Goal: Browse casually: Explore the website without a specific task or goal

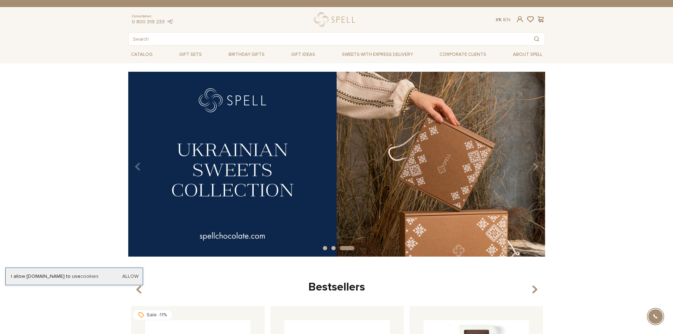
click at [499, 18] on link "Ук" at bounding box center [499, 20] width 6 height 6
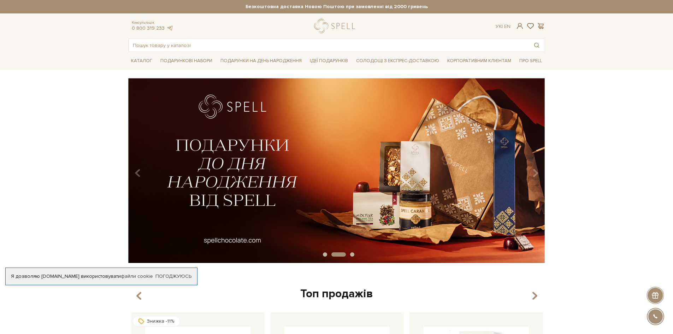
click at [325, 254] on button "Carousel Page 1" at bounding box center [325, 254] width 4 height 4
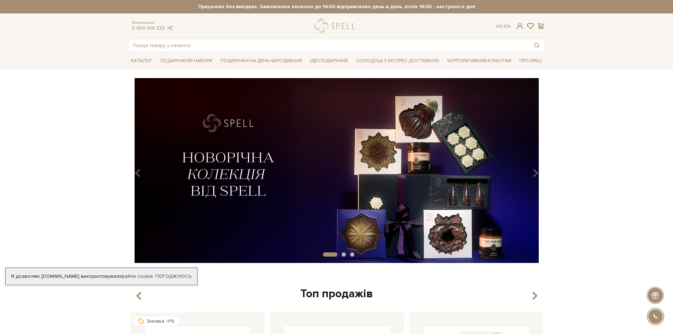
click at [241, 181] on img at bounding box center [336, 170] width 417 height 185
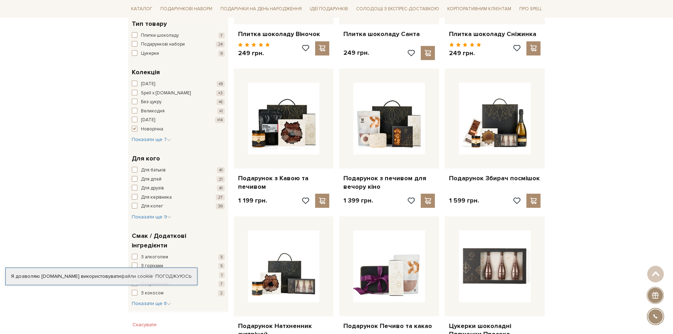
scroll to position [212, 0]
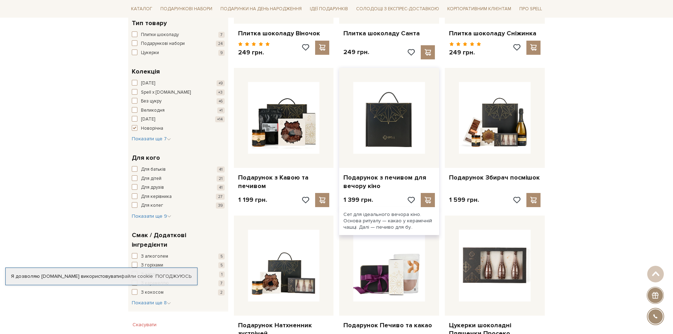
click at [382, 132] on img at bounding box center [389, 118] width 72 height 72
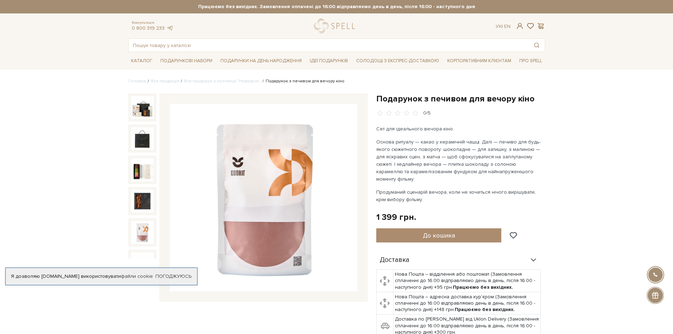
click at [144, 228] on img at bounding box center [142, 232] width 23 height 23
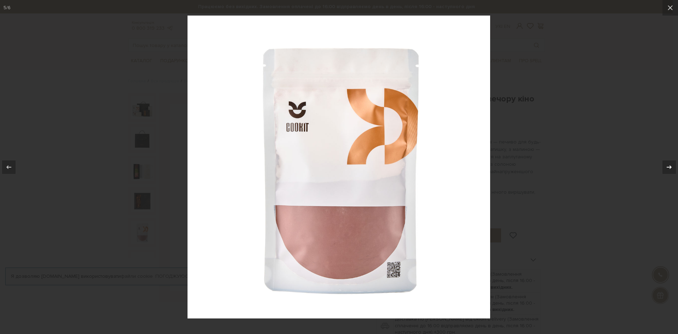
click at [668, 167] on icon at bounding box center [669, 167] width 8 height 8
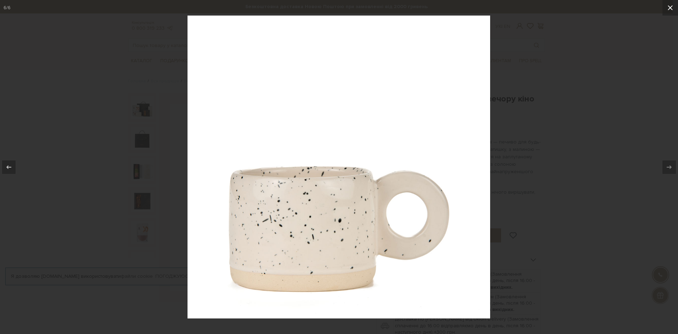
click at [672, 10] on icon at bounding box center [670, 8] width 8 height 8
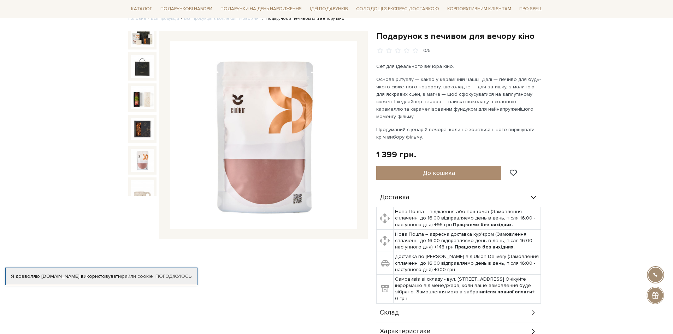
scroll to position [71, 0]
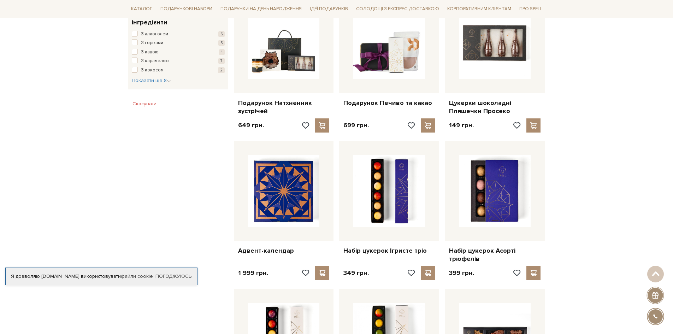
scroll to position [459, 0]
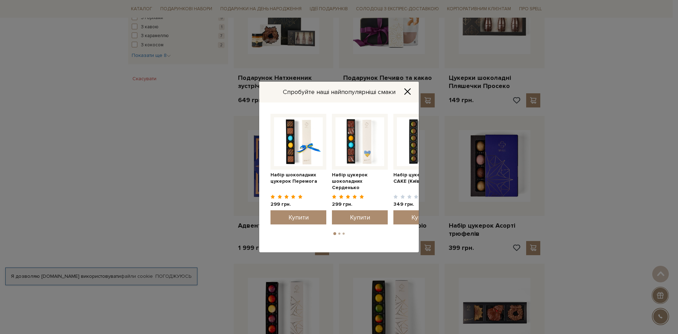
drag, startPoint x: 291, startPoint y: 170, endPoint x: 678, endPoint y: 213, distance: 389.6
click at [673, 213] on div "Спробуйте наші найпопулярніші смаки Набір цукерок шоколадних Серденько 299 грн." at bounding box center [339, 167] width 678 height 334
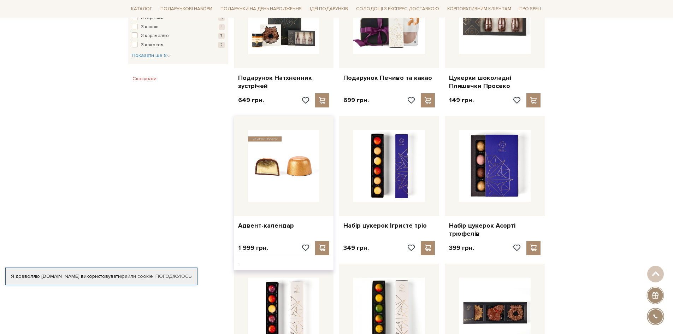
click at [279, 174] on img at bounding box center [284, 166] width 72 height 72
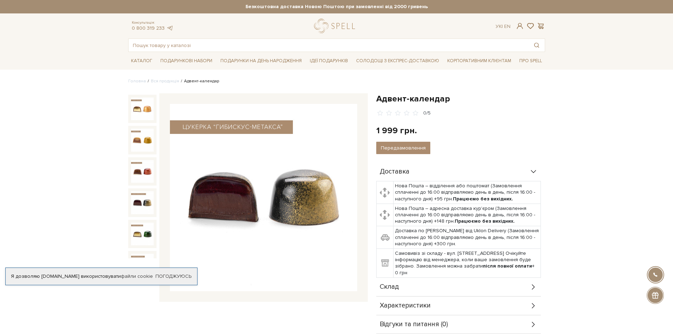
scroll to position [71, 0]
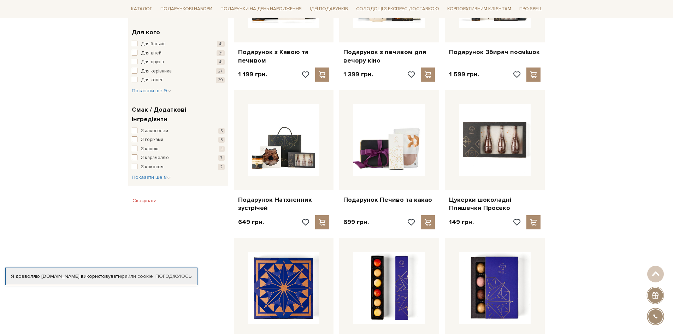
scroll to position [247, 0]
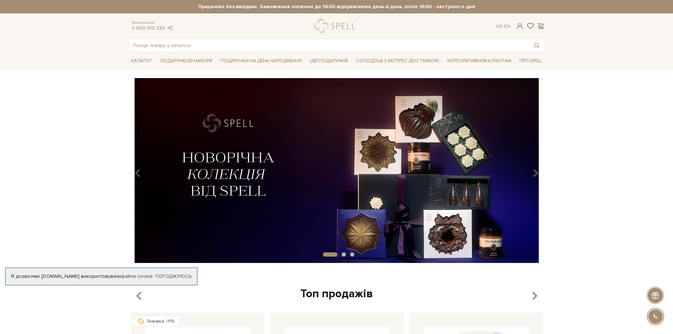
click at [344, 254] on button "Carousel Page 2" at bounding box center [344, 254] width 4 height 4
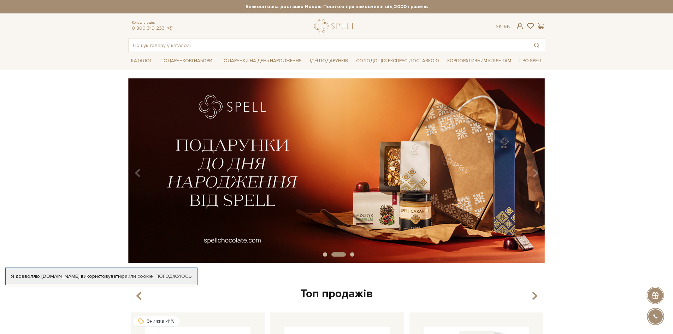
click at [352, 254] on button "Carousel Page 3" at bounding box center [352, 254] width 4 height 4
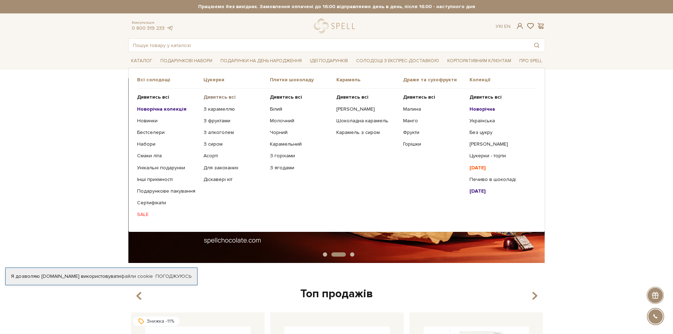
click at [212, 98] on b "Дивитись всі" at bounding box center [219, 97] width 32 height 6
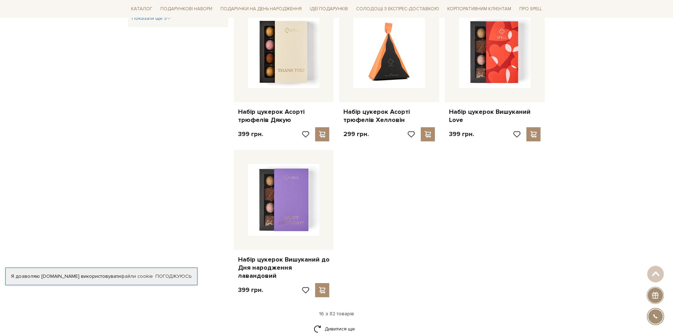
scroll to position [742, 0]
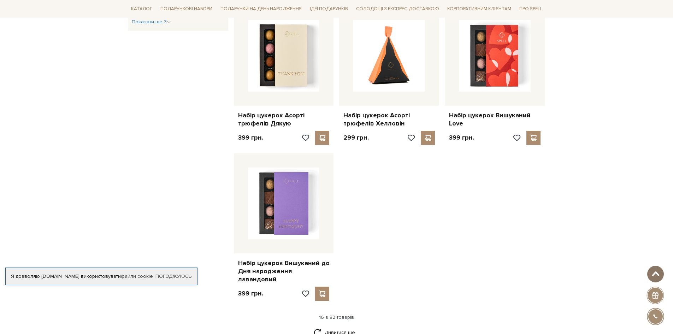
click at [655, 271] on span at bounding box center [656, 274] width 12 height 6
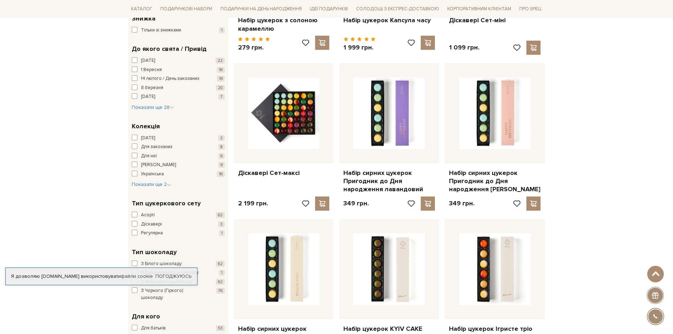
scroll to position [0, 0]
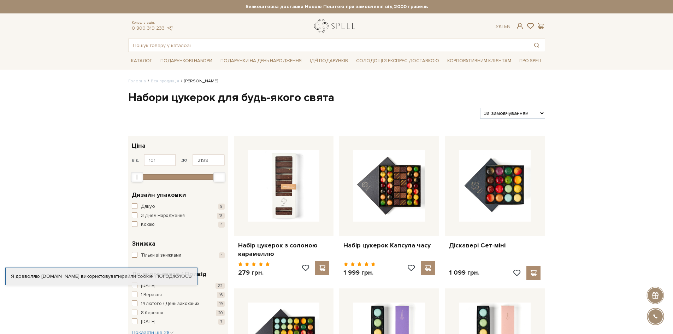
drag, startPoint x: 323, startPoint y: 17, endPoint x: 324, endPoint y: 22, distance: 5.1
click at [324, 19] on header "Безкоштовна доставка Новою Поштою при замовленні від 2000 гривень Працюємо без …" at bounding box center [336, 26] width 673 height 52
click at [324, 26] on link "logo" at bounding box center [336, 26] width 44 height 14
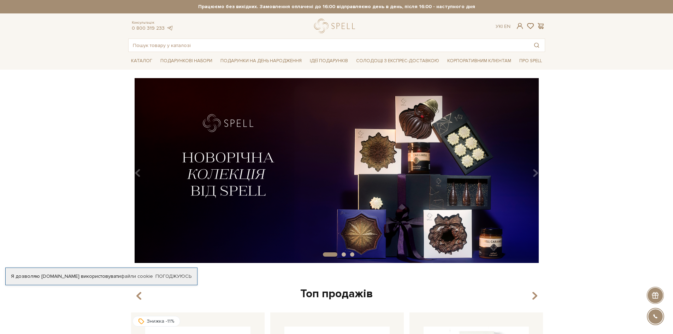
click at [343, 254] on button "Carousel Page 2" at bounding box center [344, 254] width 4 height 4
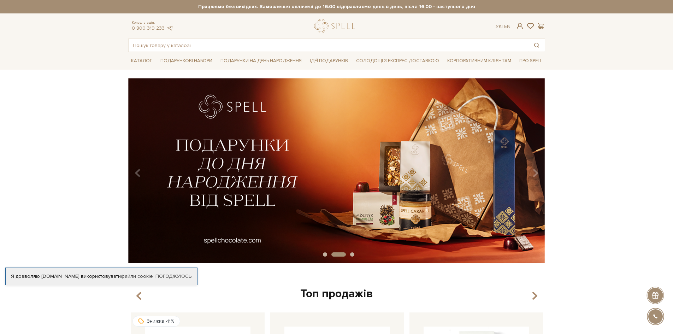
click at [267, 213] on img at bounding box center [336, 170] width 417 height 185
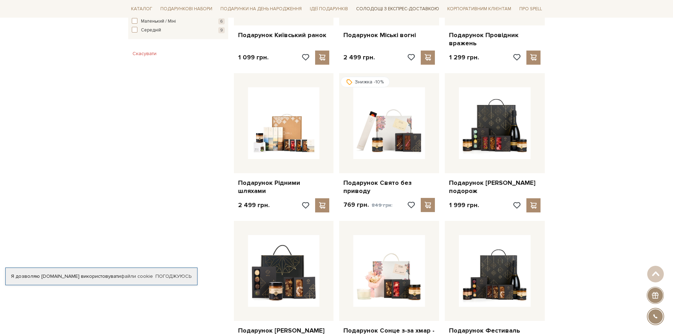
scroll to position [530, 0]
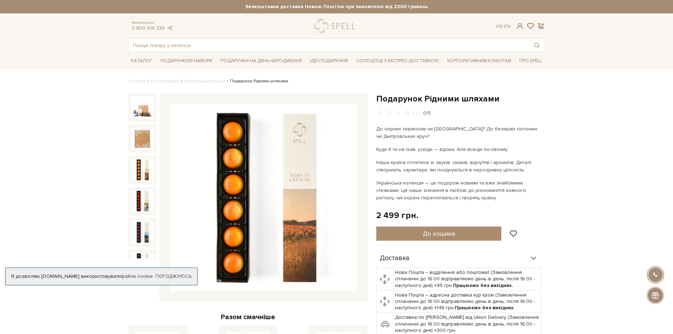
click at [140, 167] on img at bounding box center [142, 169] width 23 height 23
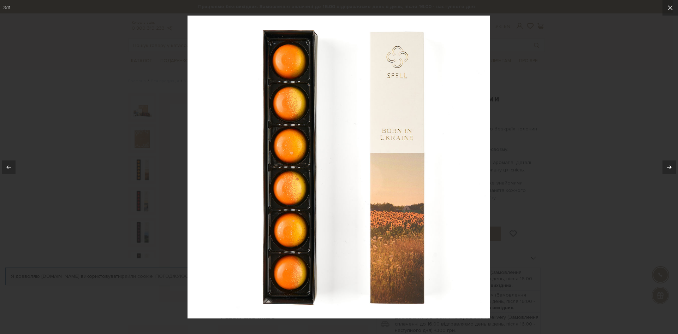
click at [670, 170] on icon at bounding box center [669, 167] width 8 height 8
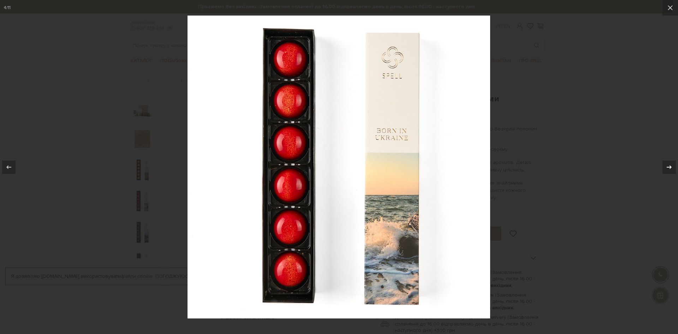
click at [670, 165] on icon at bounding box center [669, 167] width 8 height 8
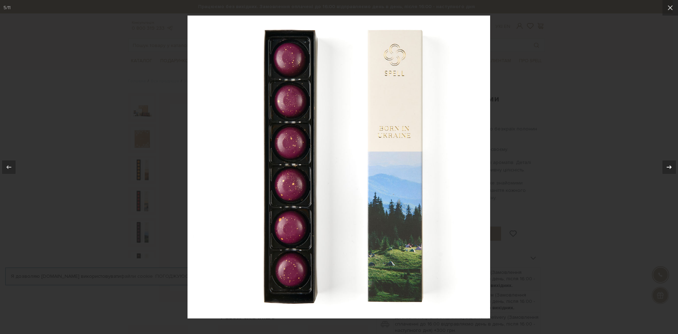
click at [670, 165] on icon at bounding box center [669, 167] width 8 height 8
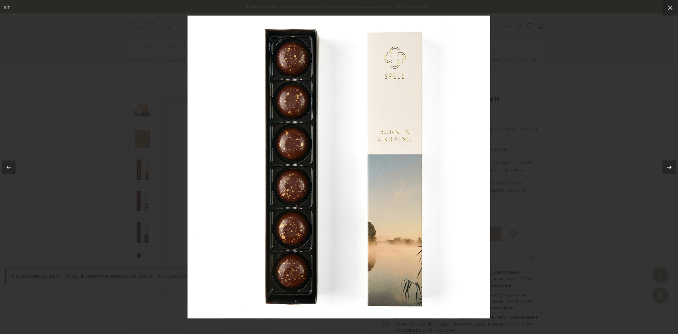
click at [673, 169] on div at bounding box center [669, 166] width 13 height 13
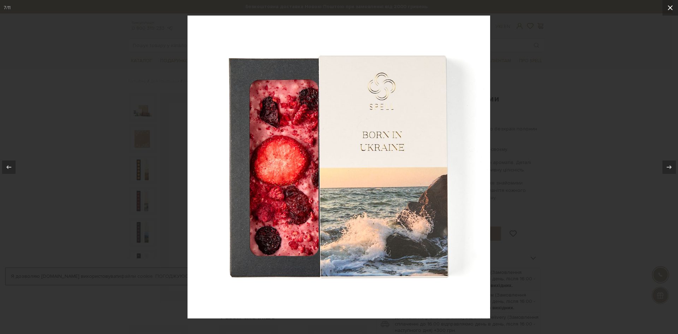
click at [664, 15] on div "7 / 11" at bounding box center [339, 167] width 678 height 334
click at [673, 10] on button at bounding box center [671, 8] width 16 height 16
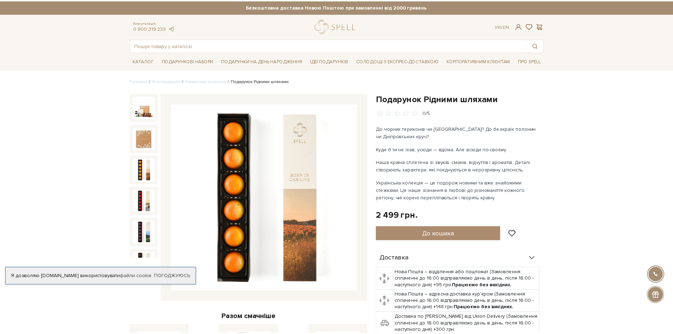
scroll to position [111, 0]
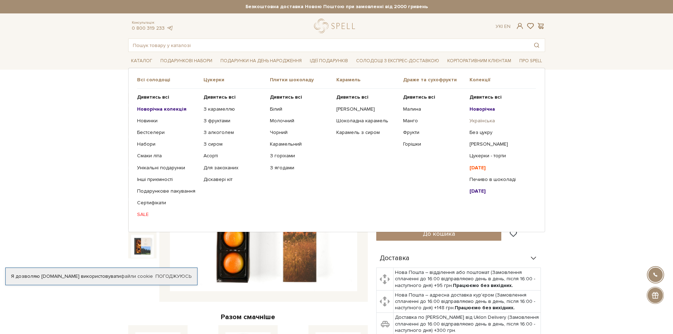
click at [476, 122] on link "Українська" at bounding box center [499, 121] width 61 height 6
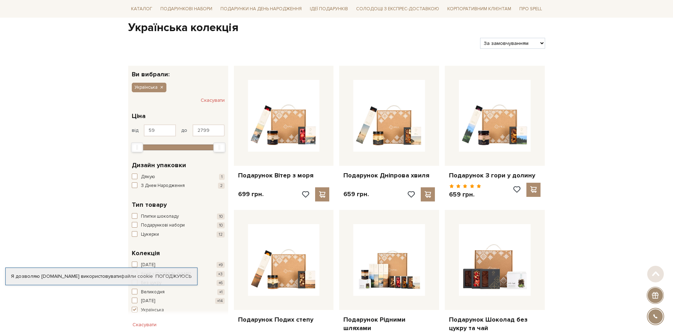
scroll to position [71, 0]
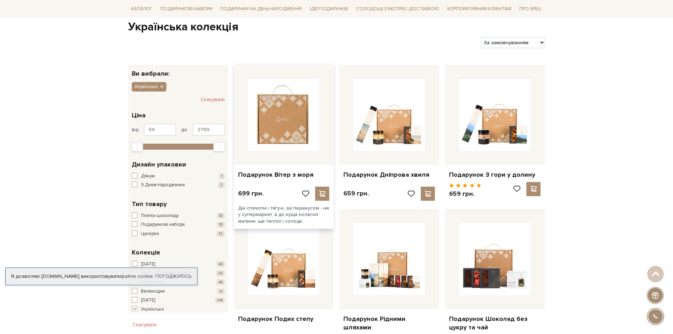
click at [282, 123] on img at bounding box center [284, 115] width 72 height 72
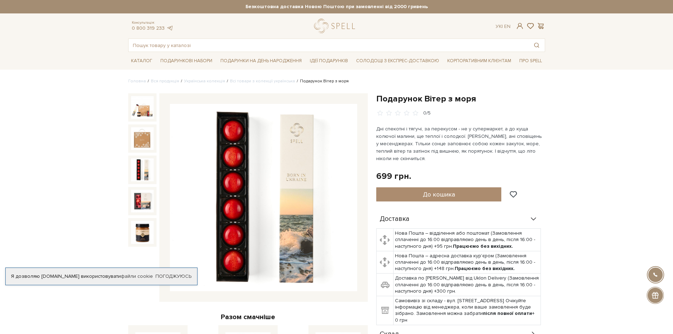
click at [148, 176] on img at bounding box center [142, 169] width 23 height 23
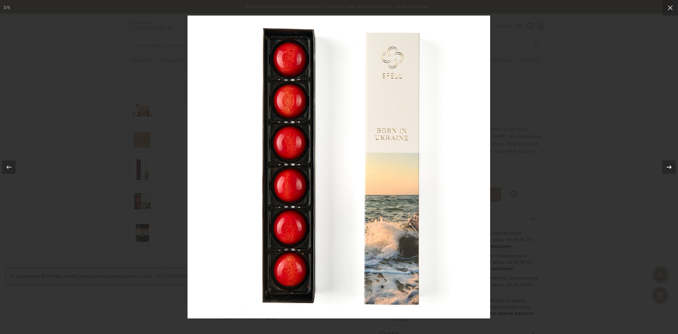
click at [664, 167] on div at bounding box center [669, 166] width 13 height 13
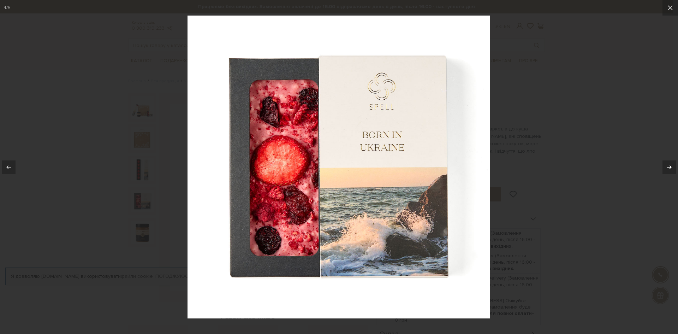
click at [664, 167] on div at bounding box center [669, 166] width 13 height 13
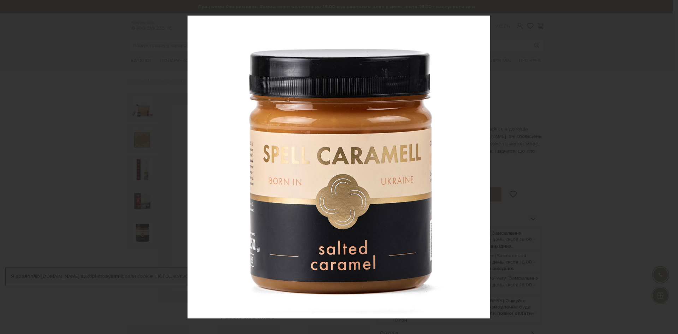
click at [664, 167] on div "5 / 5" at bounding box center [339, 167] width 678 height 334
click at [672, 4] on icon at bounding box center [670, 8] width 8 height 8
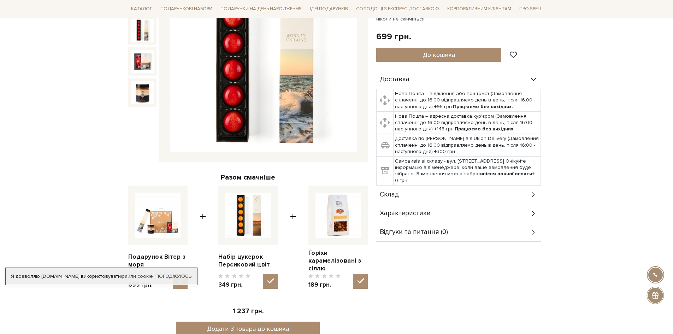
scroll to position [141, 0]
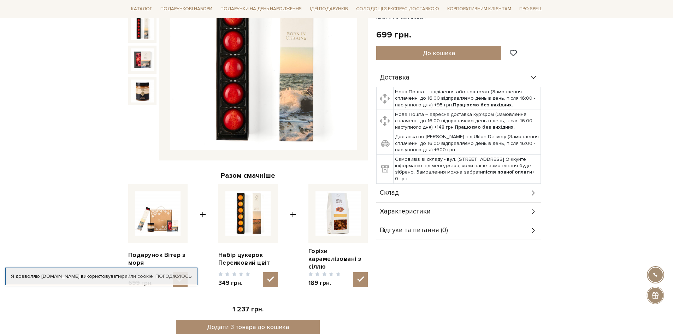
click at [256, 214] on img at bounding box center [247, 213] width 45 height 45
click at [263, 272] on input "checkbox" at bounding box center [270, 279] width 15 height 15
checkbox input "false"
click at [352, 217] on img at bounding box center [337, 213] width 45 height 45
click at [353, 272] on input "checkbox" at bounding box center [360, 279] width 15 height 15
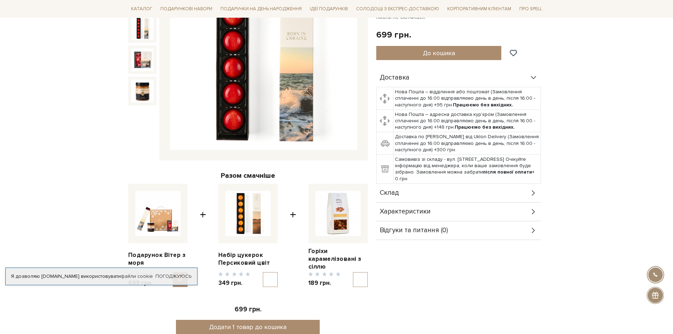
click at [345, 217] on img at bounding box center [337, 213] width 45 height 45
click at [353, 272] on input "checkbox" at bounding box center [360, 279] width 15 height 15
checkbox input "true"
click at [147, 232] on img at bounding box center [157, 213] width 45 height 45
click at [173, 272] on input "checkbox" at bounding box center [180, 279] width 15 height 15
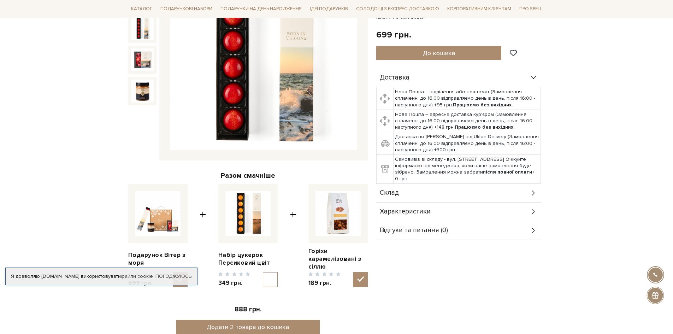
checkbox input "false"
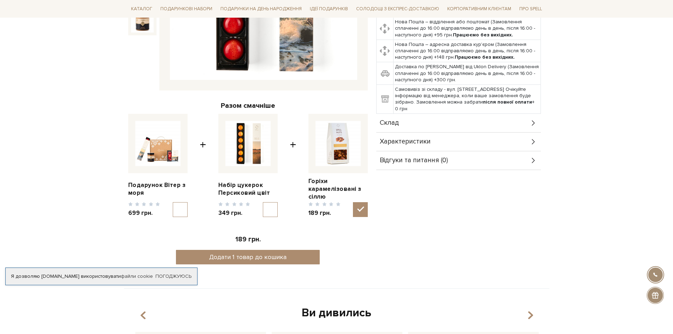
scroll to position [212, 0]
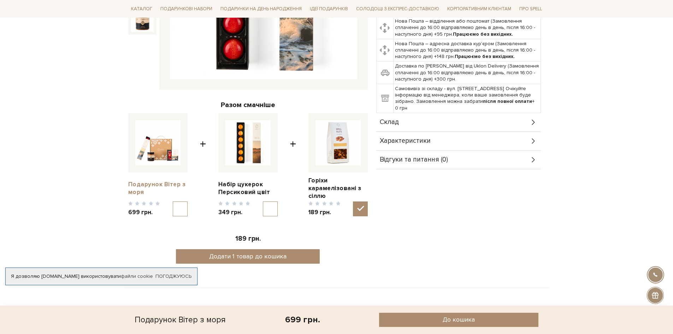
click at [137, 185] on link "Подарунок Вітер з моря" at bounding box center [157, 189] width 59 height 16
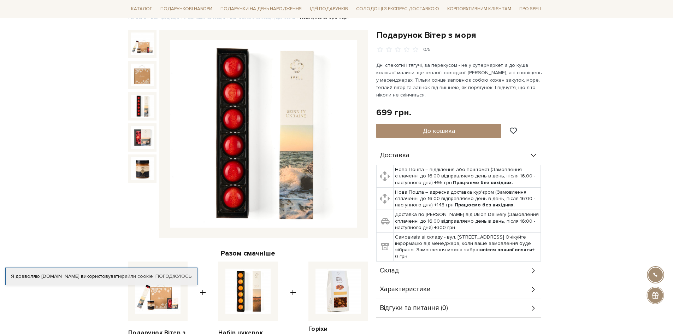
scroll to position [71, 0]
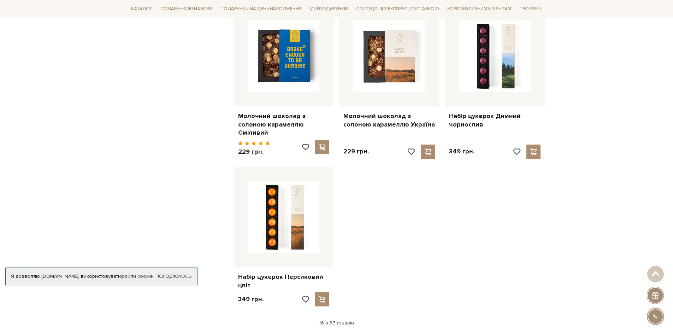
scroll to position [742, 0]
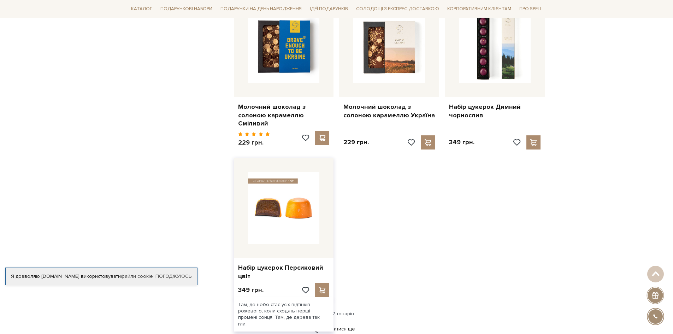
click at [261, 205] on img at bounding box center [284, 208] width 72 height 72
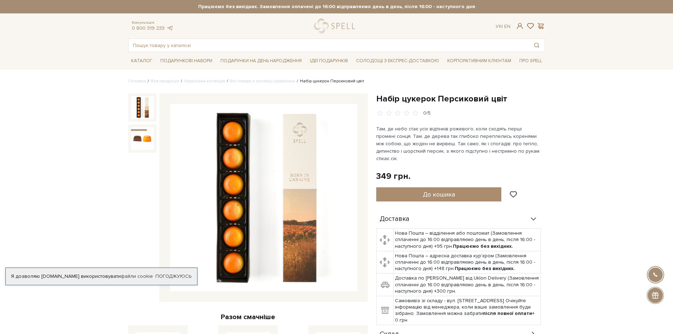
click at [308, 207] on img at bounding box center [263, 197] width 187 height 187
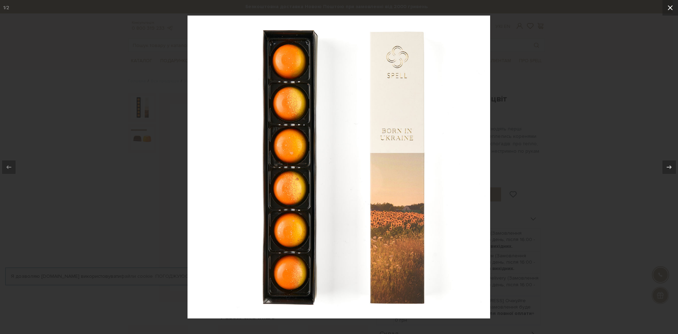
click at [669, 6] on icon at bounding box center [670, 7] width 5 height 5
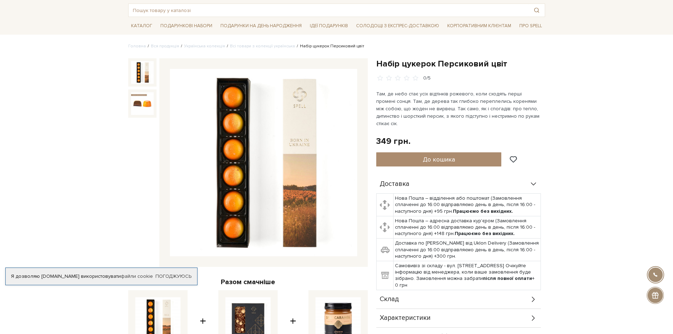
scroll to position [35, 0]
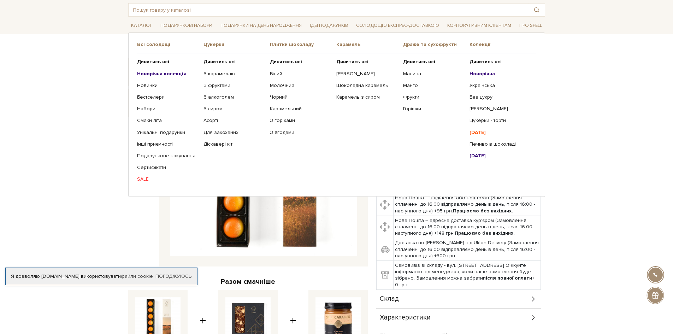
click at [217, 58] on ul "Дивитись всі З карамеллю З фруктами З алкоголем З сиром Асорті" at bounding box center [236, 120] width 66 height 134
click at [217, 60] on b "Дивитись всі" at bounding box center [219, 62] width 32 height 6
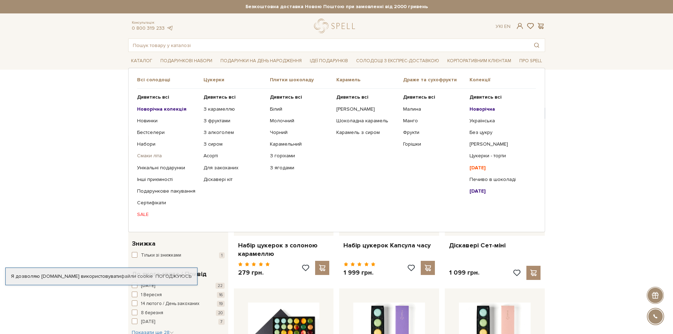
click at [147, 155] on link "Смаки літа" at bounding box center [167, 156] width 61 height 6
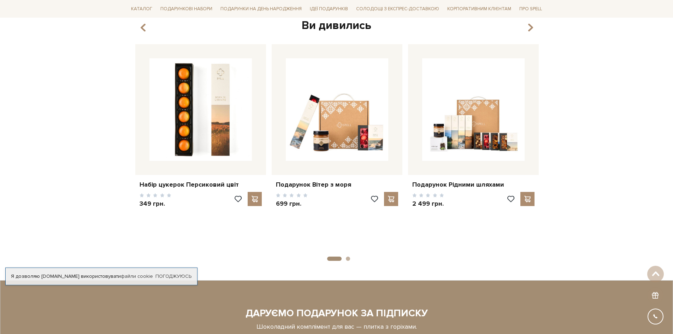
scroll to position [1060, 0]
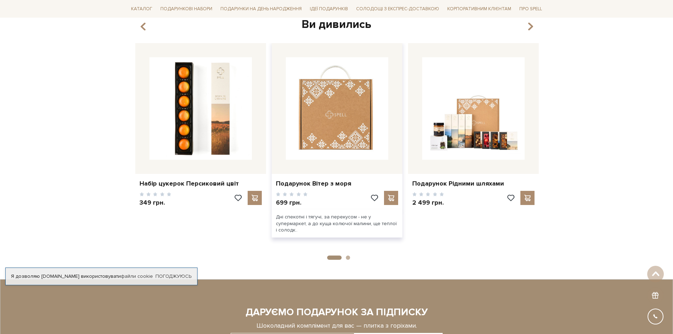
click at [357, 125] on img at bounding box center [337, 108] width 102 height 102
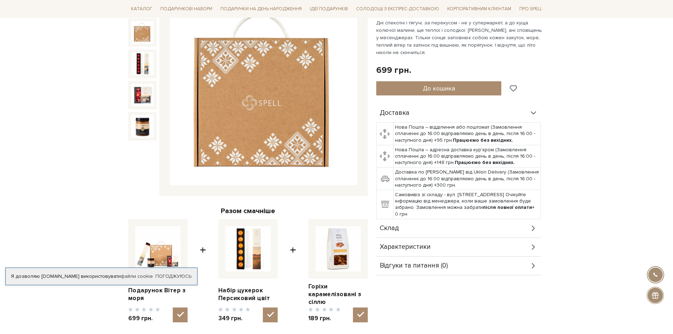
scroll to position [177, 0]
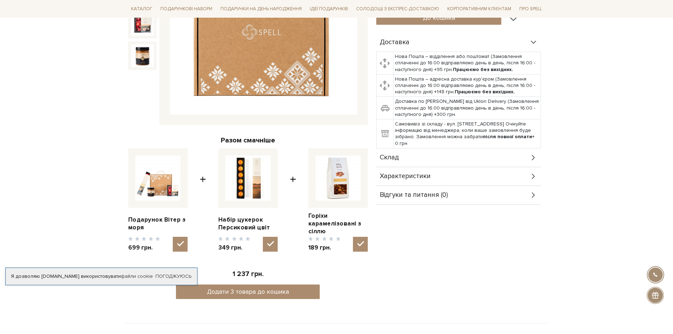
click at [532, 158] on icon at bounding box center [534, 158] width 8 height 8
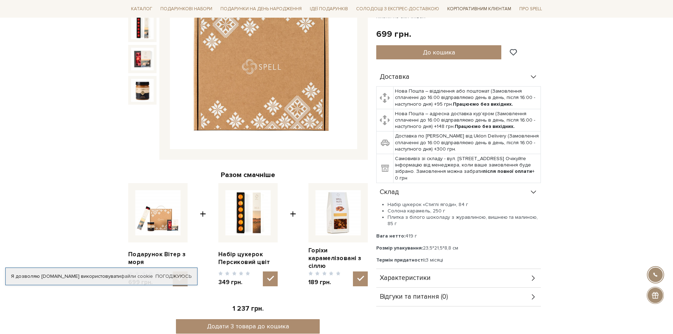
scroll to position [141, 0]
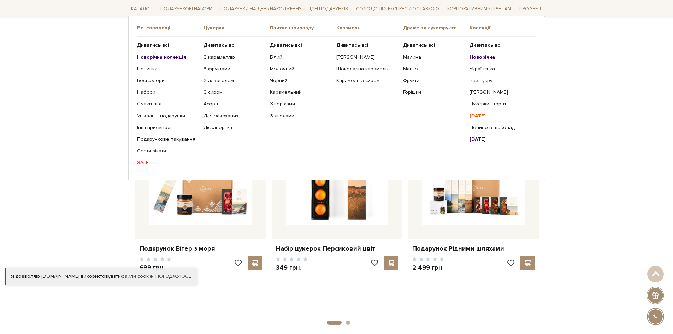
scroll to position [989, 0]
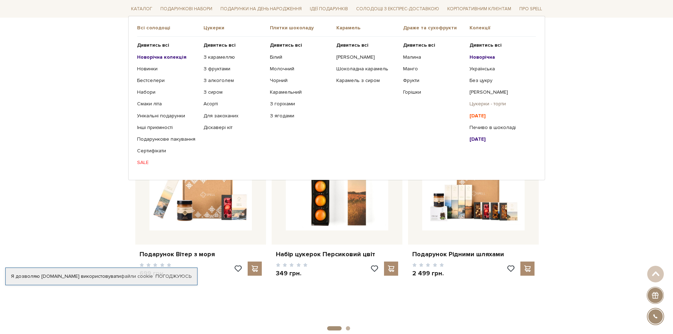
click at [486, 104] on link "Цукерки - торти" at bounding box center [499, 104] width 61 height 6
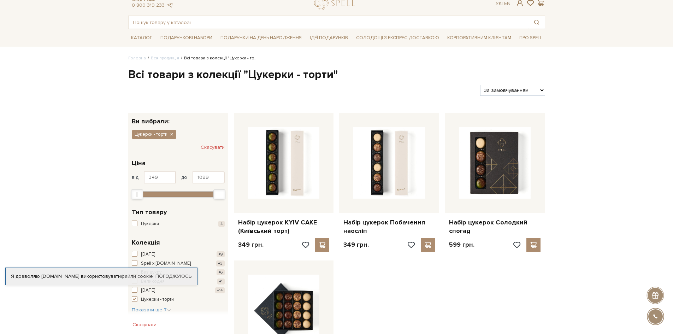
scroll to position [35, 0]
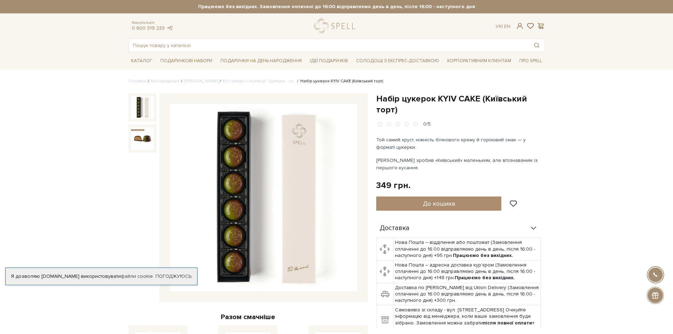
click at [295, 224] on img at bounding box center [263, 197] width 187 height 187
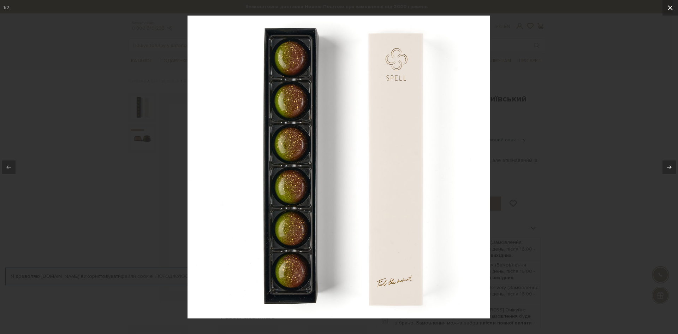
click at [668, 7] on icon at bounding box center [670, 8] width 8 height 8
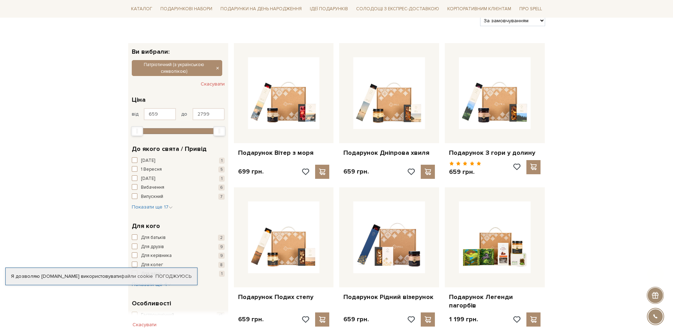
scroll to position [106, 0]
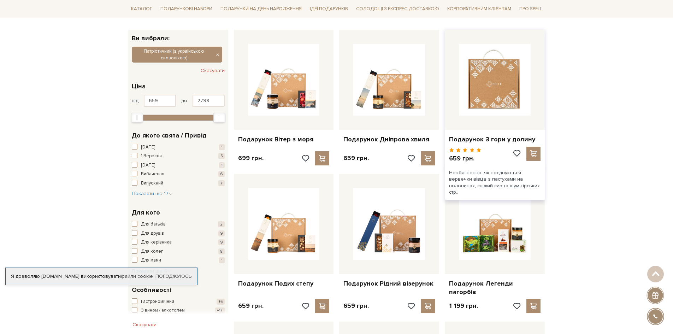
click at [491, 78] on img at bounding box center [495, 80] width 72 height 72
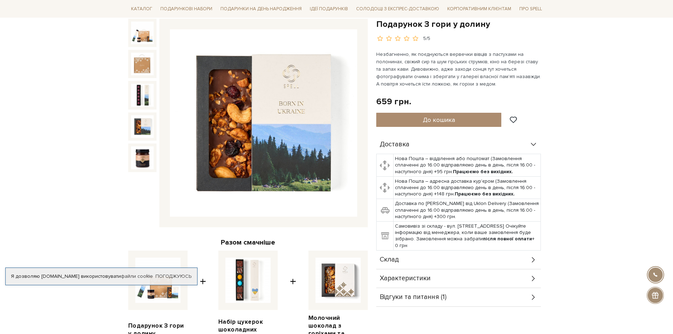
scroll to position [71, 0]
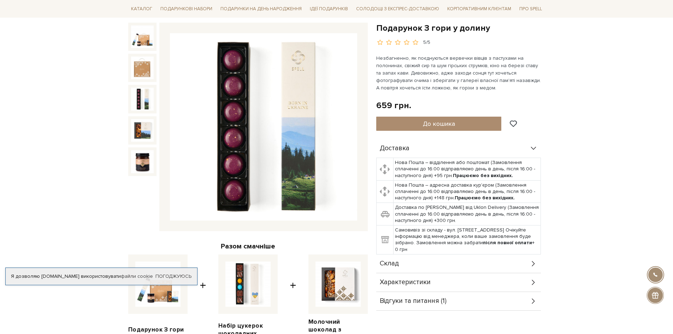
click at [527, 262] on div "Склад" at bounding box center [458, 263] width 165 height 18
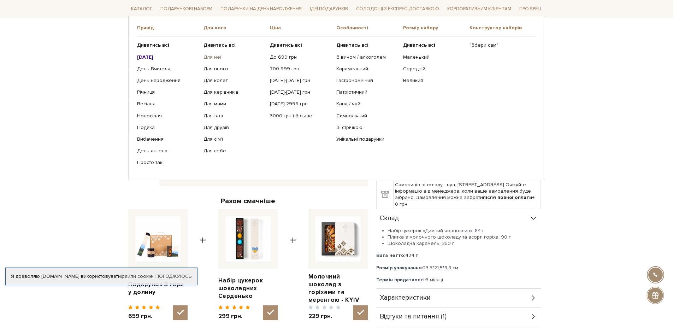
scroll to position [177, 0]
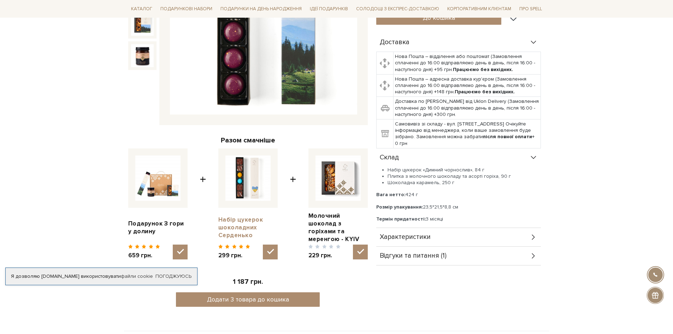
click at [227, 224] on link "Набір цукерок шоколадних Серденько" at bounding box center [247, 227] width 59 height 23
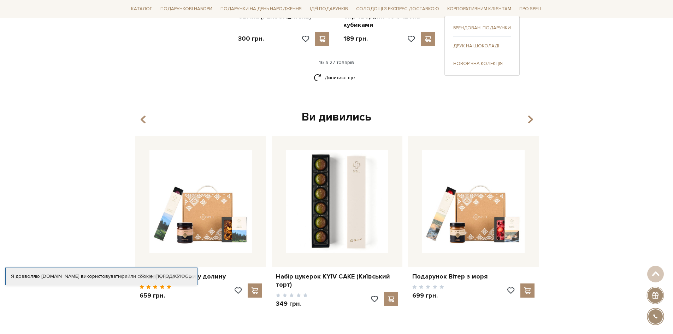
scroll to position [989, 0]
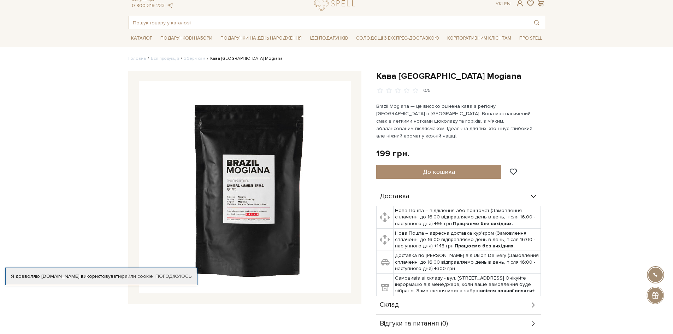
scroll to position [35, 0]
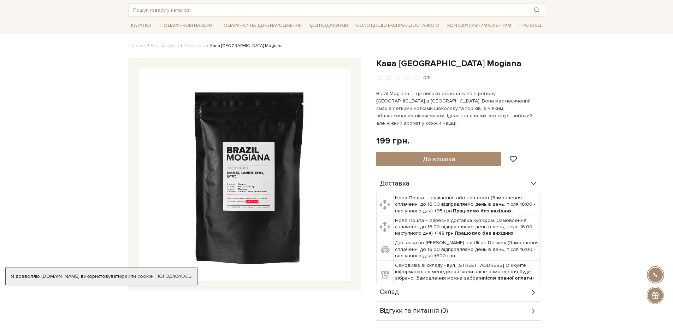
click at [248, 173] on img at bounding box center [245, 175] width 212 height 212
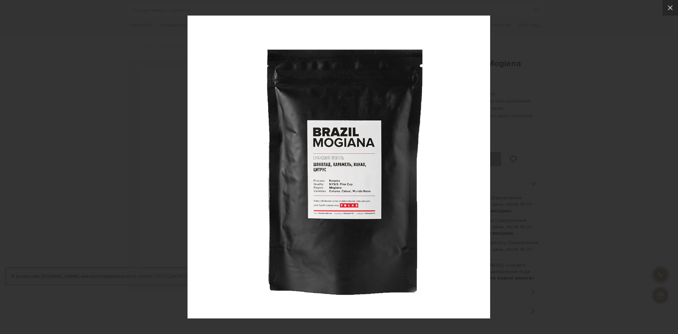
click at [336, 210] on img at bounding box center [339, 167] width 303 height 303
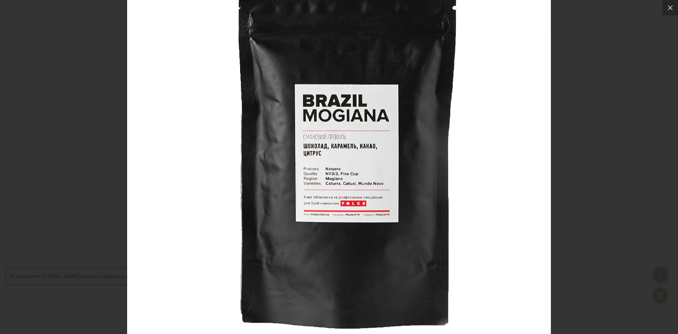
click at [587, 204] on div at bounding box center [339, 167] width 678 height 334
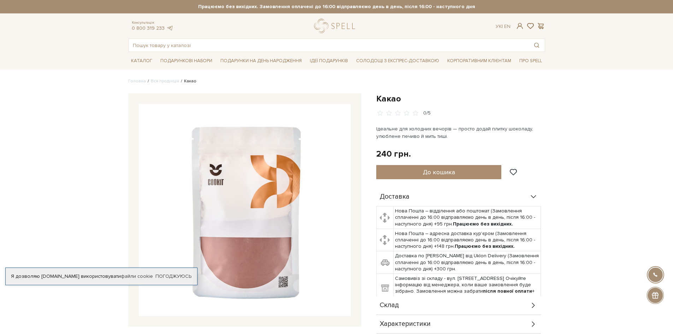
click at [237, 201] on img at bounding box center [245, 210] width 212 height 212
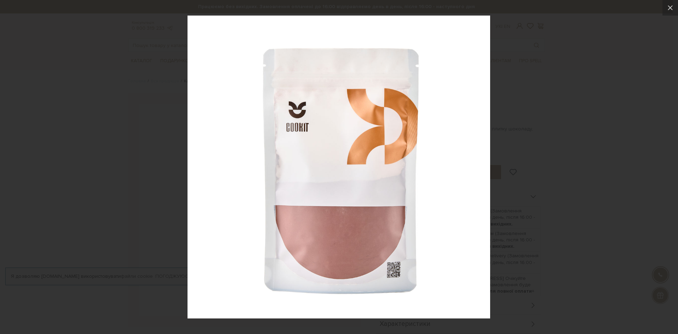
click at [566, 199] on div at bounding box center [339, 167] width 678 height 334
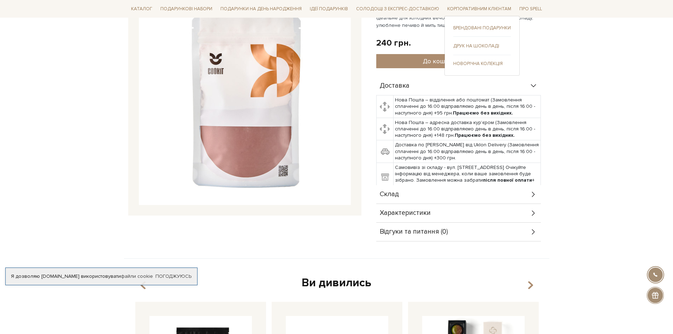
scroll to position [212, 0]
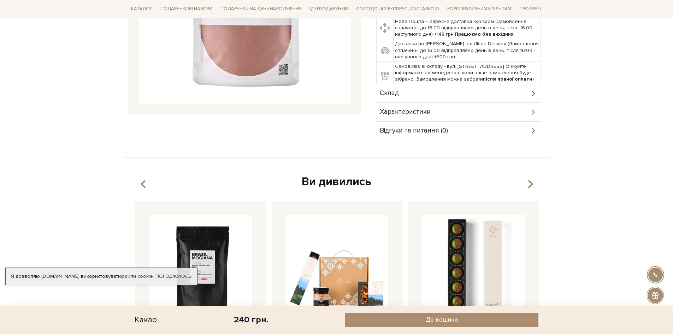
click at [496, 96] on div "Склад" at bounding box center [458, 93] width 165 height 18
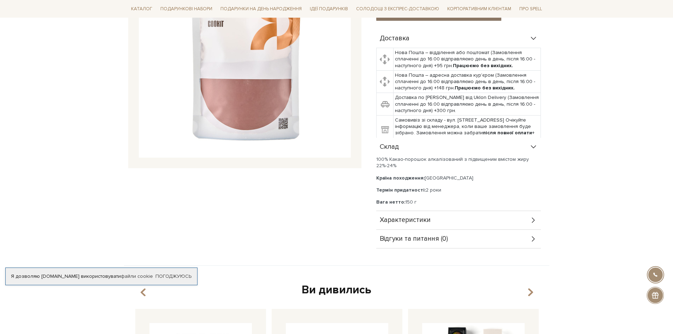
scroll to position [35, 0]
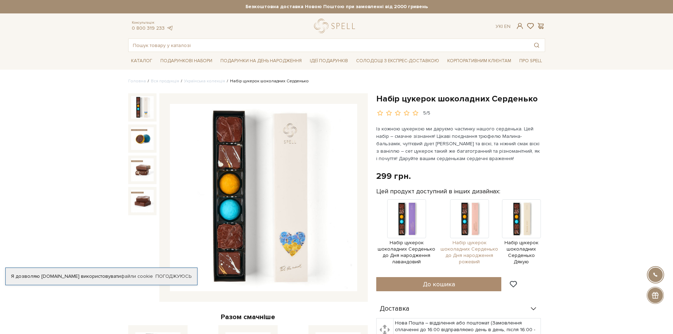
click at [461, 222] on img at bounding box center [469, 218] width 39 height 39
